Goal: Information Seeking & Learning: Check status

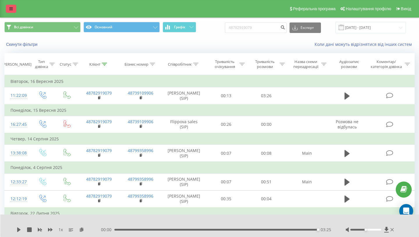
click at [10, 10] on icon at bounding box center [10, 9] width 3 height 4
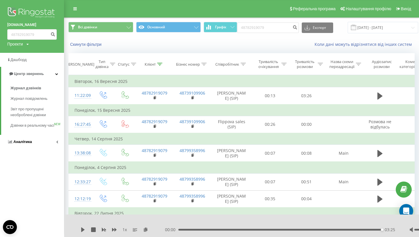
click at [26, 144] on link "Аналiтика" at bounding box center [32, 142] width 64 height 14
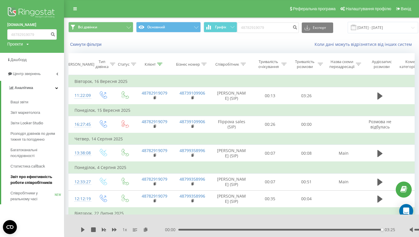
click at [29, 177] on span "Звіт про ефективність роботи співробітників" at bounding box center [35, 180] width 51 height 12
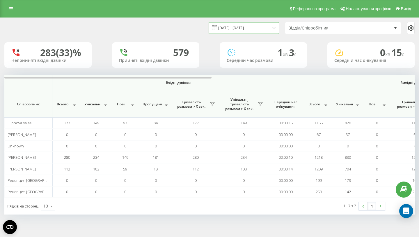
click at [253, 29] on input "[DATE] - [DATE]" at bounding box center [244, 27] width 70 height 11
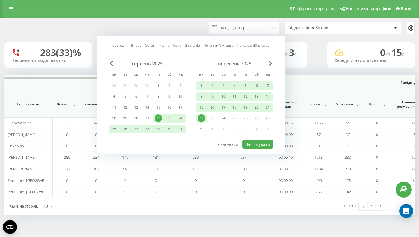
click at [202, 119] on div "22" at bounding box center [202, 118] width 8 height 8
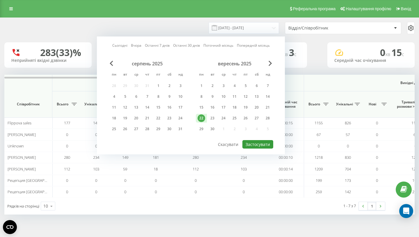
click at [255, 144] on button "Застосувати" at bounding box center [258, 144] width 31 height 8
type input "[DATE] - [DATE]"
